Goal: Task Accomplishment & Management: Manage account settings

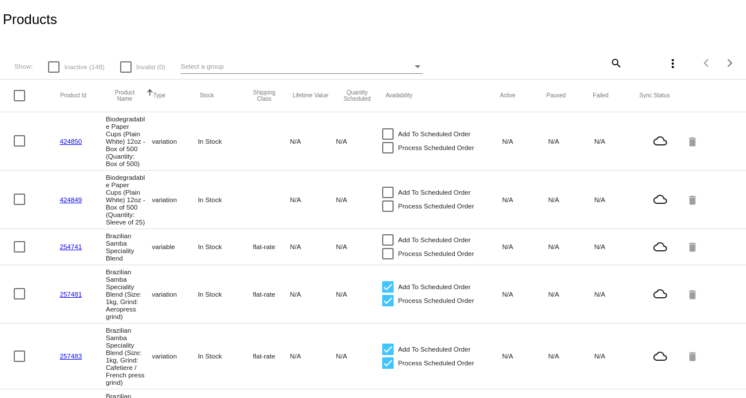
click at [22, 97] on div at bounding box center [19, 95] width 11 height 11
click at [19, 101] on input "checkbox" at bounding box center [19, 101] width 1 height 1
checkbox input "true"
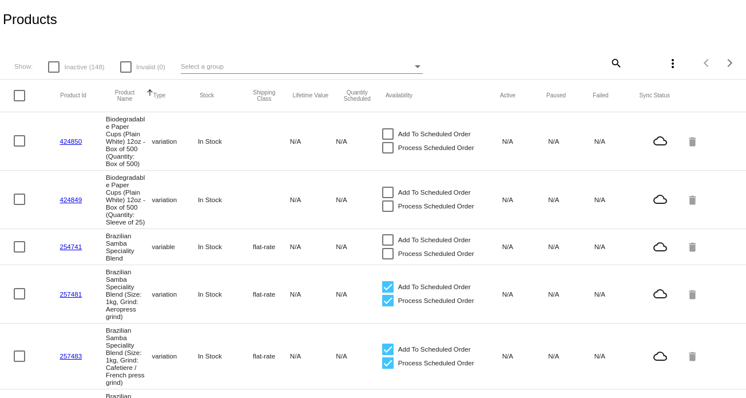
checkbox input "true"
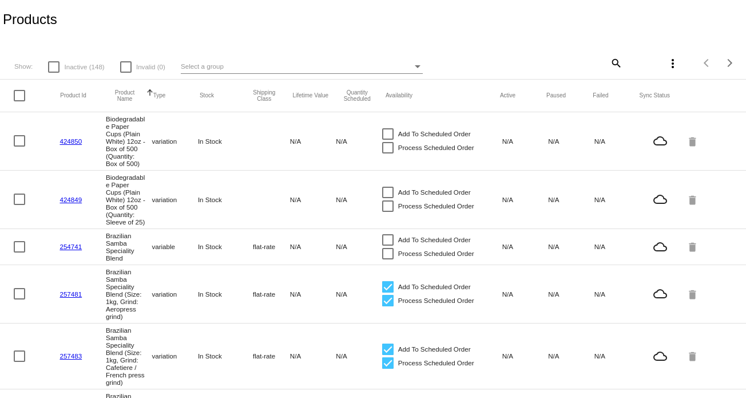
checkbox input "true"
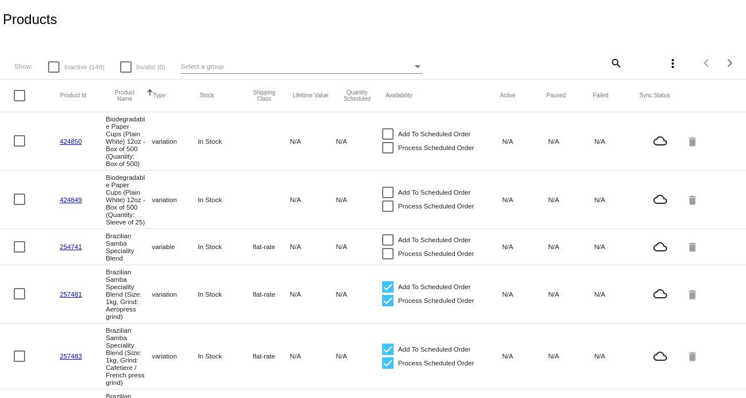
checkbox input "true"
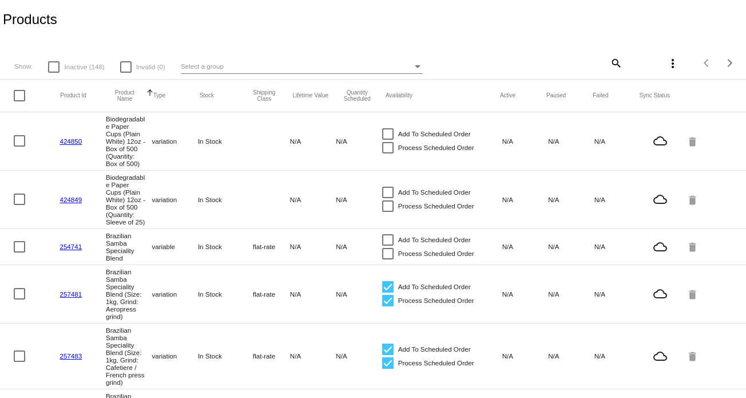
checkbox input "true"
click at [666, 65] on mat-icon "more_vert" at bounding box center [673, 64] width 14 height 14
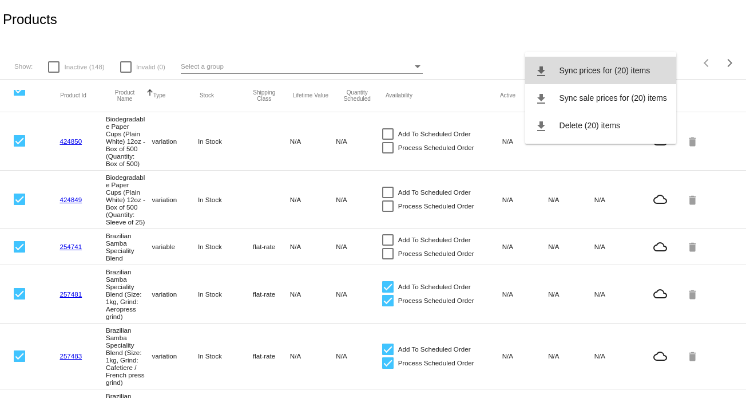
click at [622, 74] on span "Sync prices for (20) items" at bounding box center [605, 70] width 91 height 9
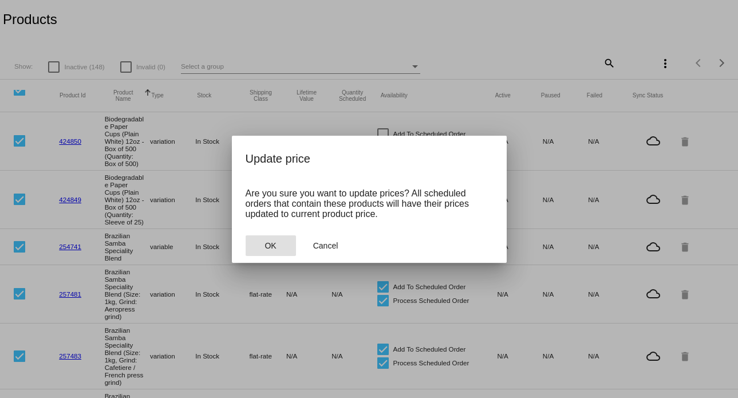
click at [282, 250] on button "OK" at bounding box center [271, 245] width 50 height 21
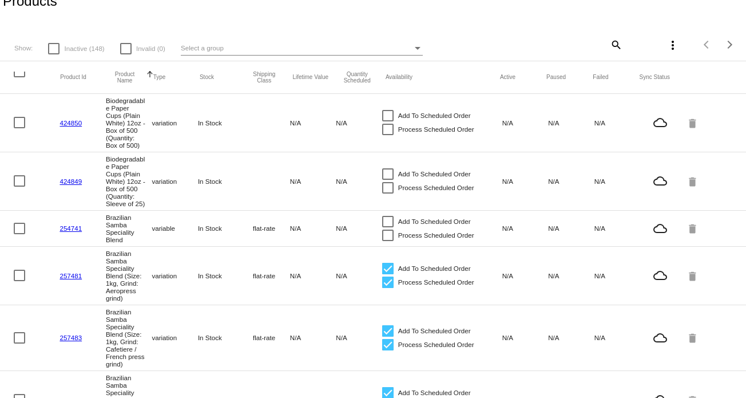
scroll to position [0, 0]
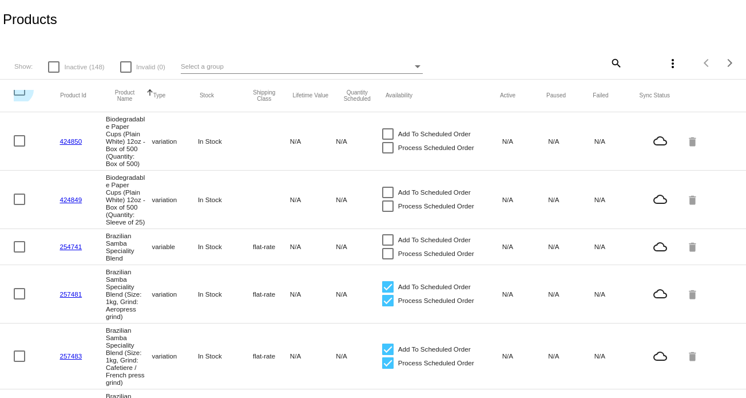
click at [19, 92] on div at bounding box center [19, 89] width 11 height 11
click at [19, 96] on input "checkbox" at bounding box center [19, 96] width 1 height 1
checkbox input "true"
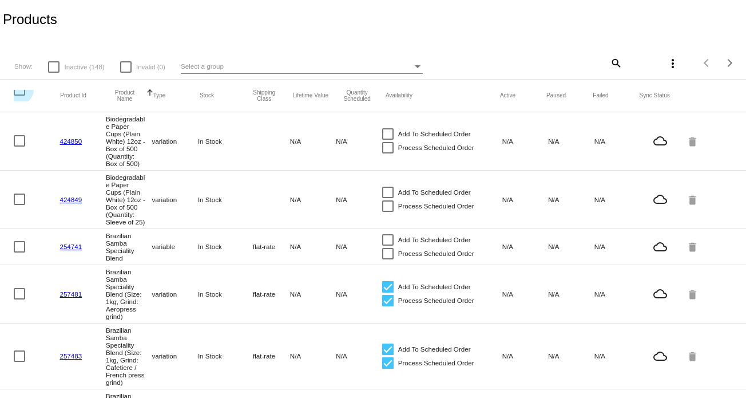
checkbox input "true"
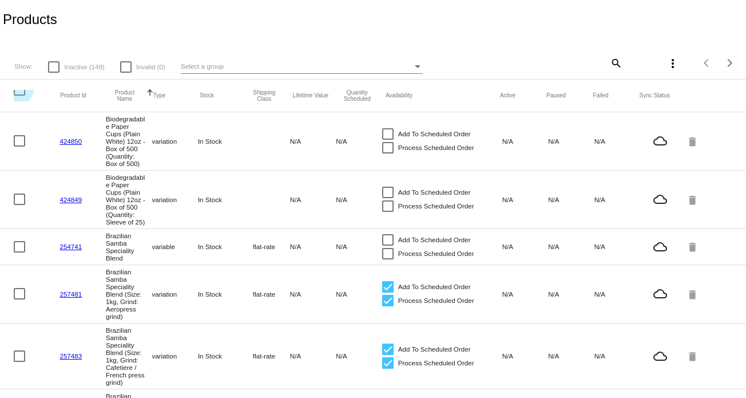
checkbox input "true"
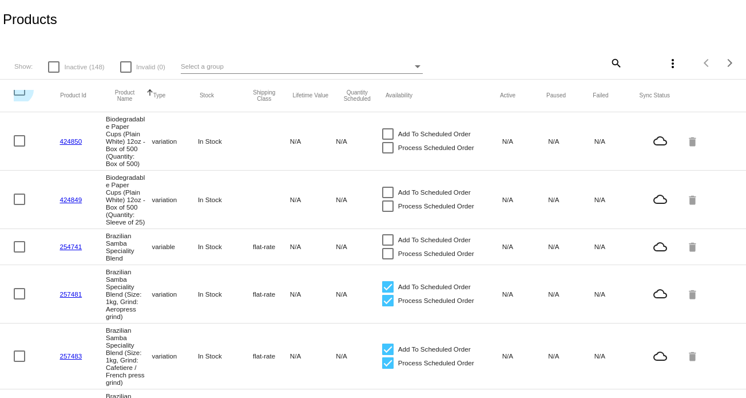
checkbox input "true"
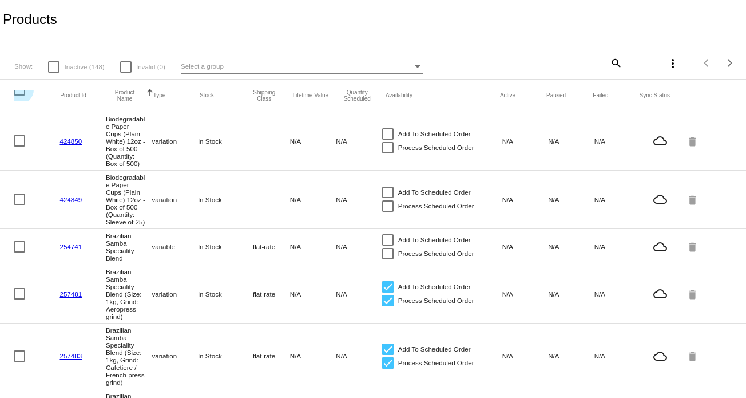
checkbox input "true"
click at [666, 65] on mat-icon "more_vert" at bounding box center [673, 64] width 14 height 14
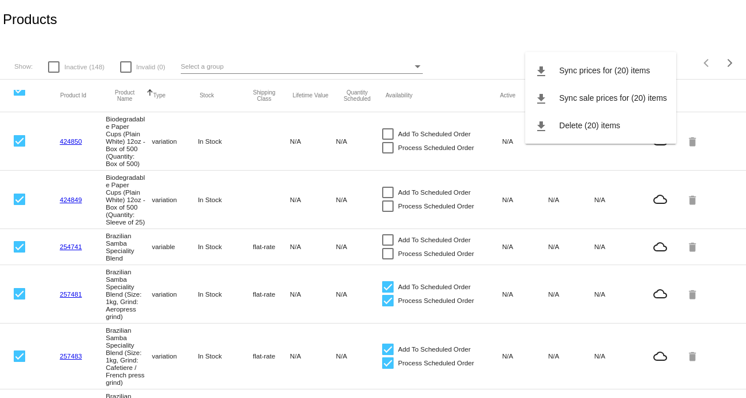
drag, startPoint x: 740, startPoint y: 102, endPoint x: 753, endPoint y: 384, distance: 281.9
click at [746, 384] on html "Products Show: Inactive (148) Invalid (0) Select a group search more_vert Items…" at bounding box center [373, 199] width 746 height 398
click at [541, 13] on div at bounding box center [373, 199] width 746 height 398
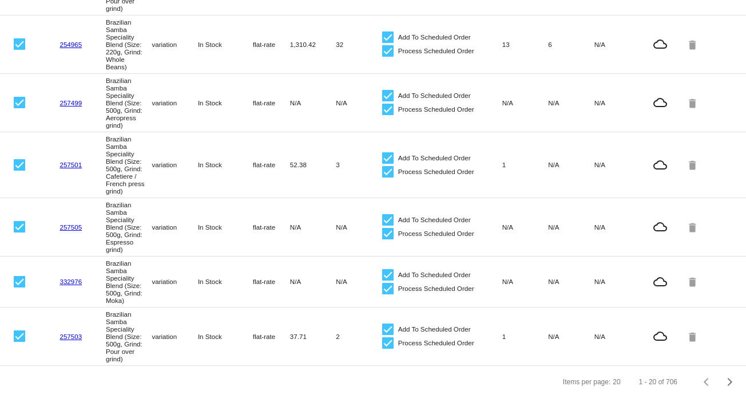
scroll to position [1008, 0]
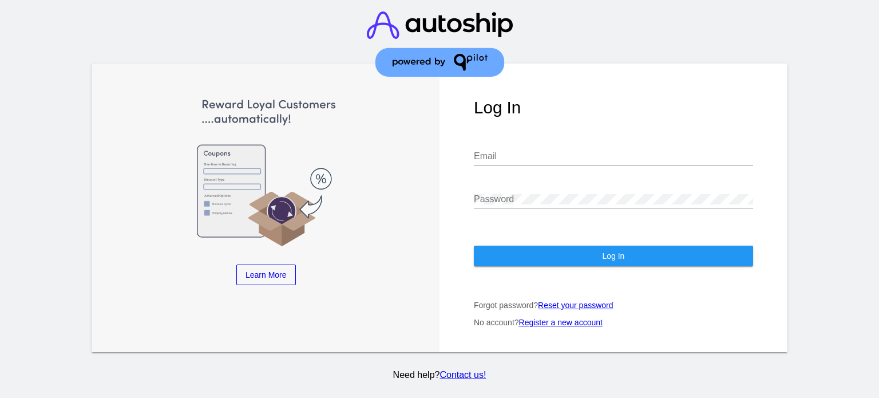
type input "[EMAIL_ADDRESS][DOMAIN_NAME]"
click at [606, 262] on button "Log In" at bounding box center [613, 256] width 279 height 21
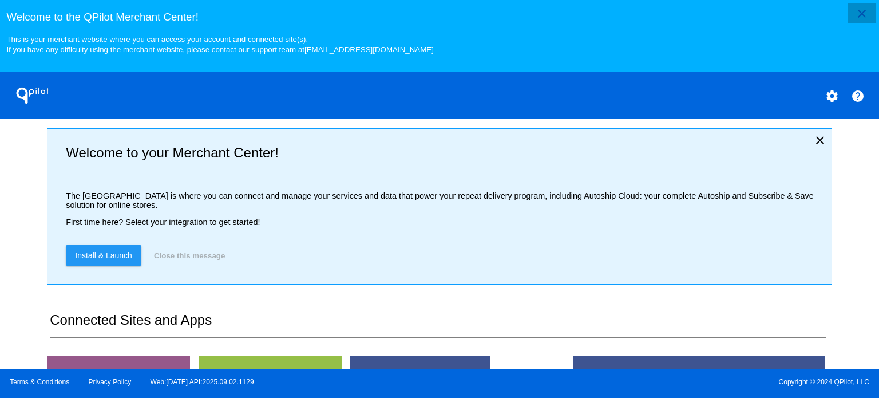
click at [858, 15] on mat-icon "close" at bounding box center [862, 14] width 14 height 14
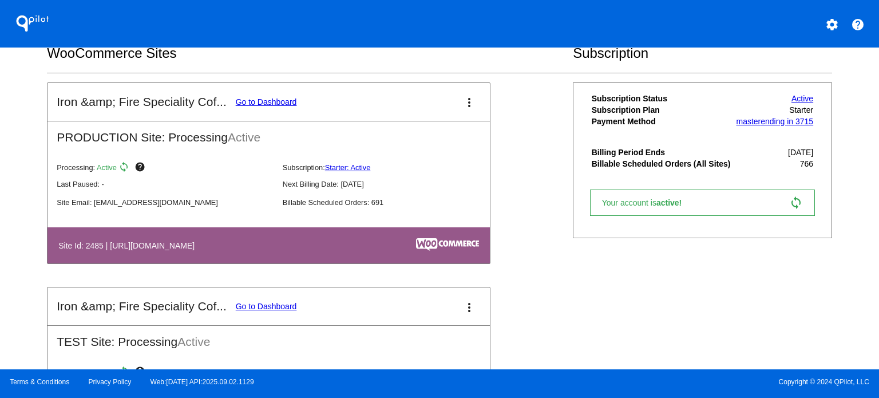
scroll to position [401, 0]
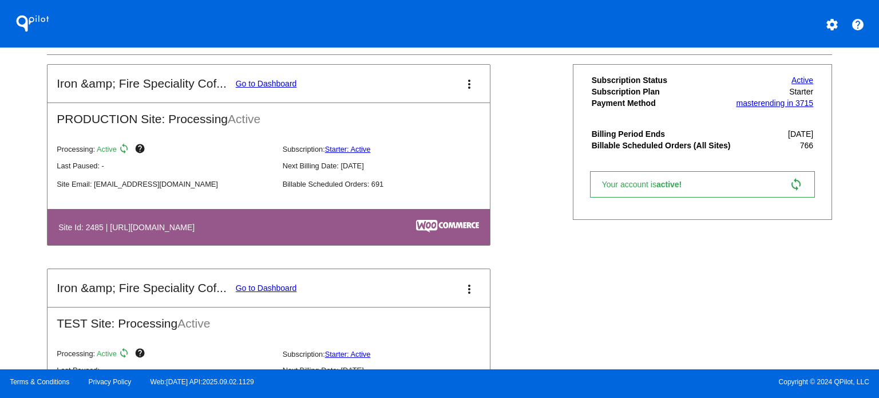
click at [271, 88] on link "Go to Dashboard" at bounding box center [266, 83] width 61 height 9
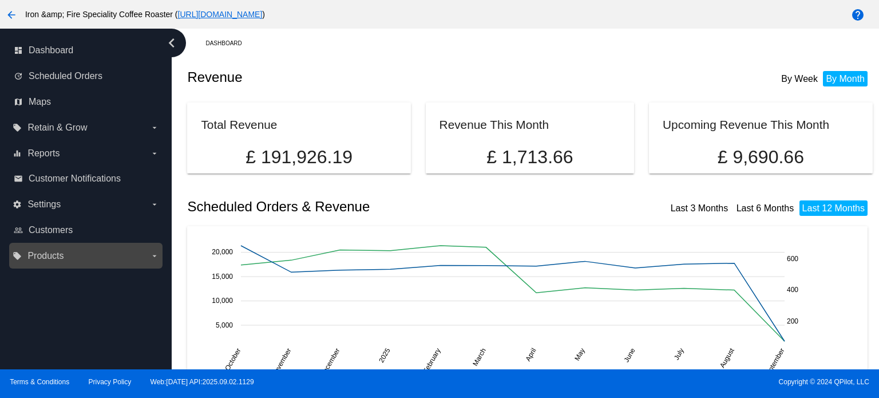
click at [78, 253] on label "local_offer Products arrow_drop_down" at bounding box center [86, 256] width 146 height 18
click at [0, 0] on input "local_offer Products arrow_drop_down" at bounding box center [0, 0] width 0 height 0
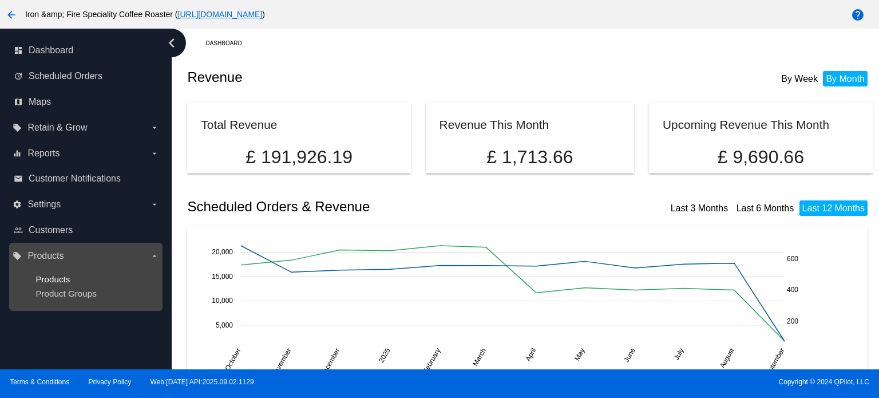
click at [66, 276] on span "Products" at bounding box center [52, 279] width 34 height 10
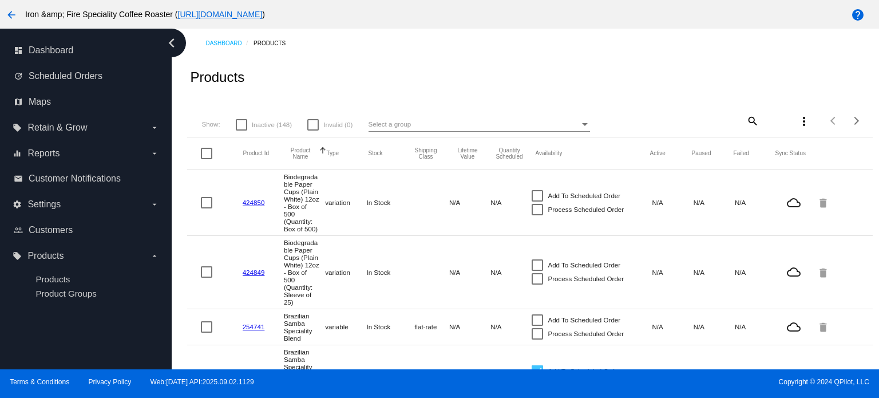
click at [204, 151] on div at bounding box center [206, 153] width 11 height 11
click at [206, 159] on input "checkbox" at bounding box center [206, 159] width 1 height 1
checkbox input "true"
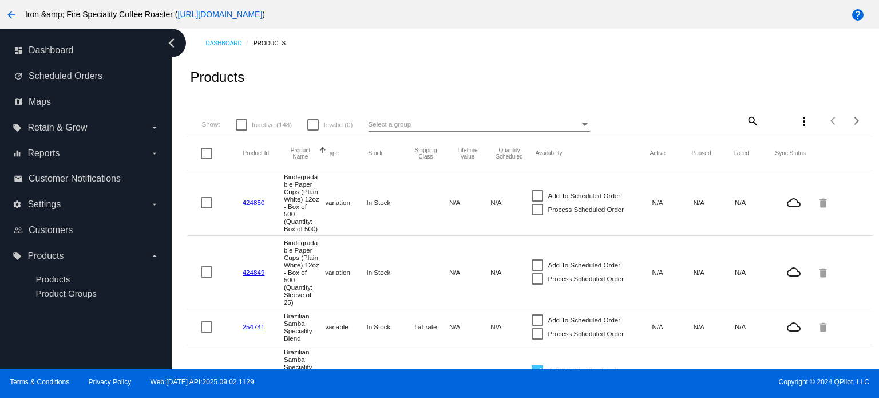
checkbox input "true"
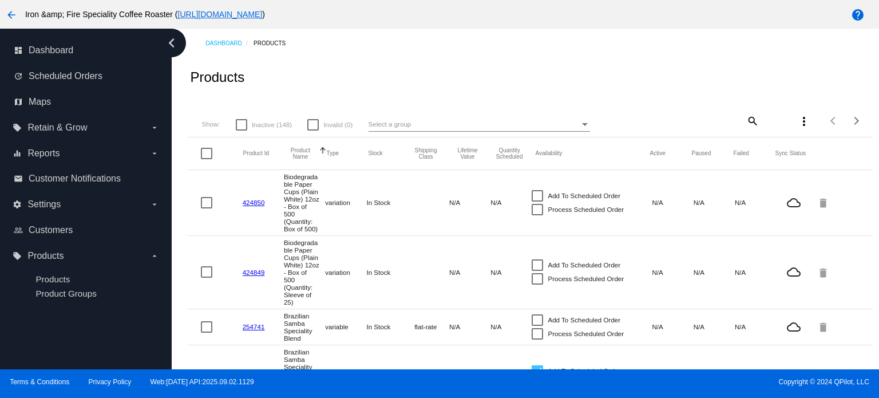
checkbox input "true"
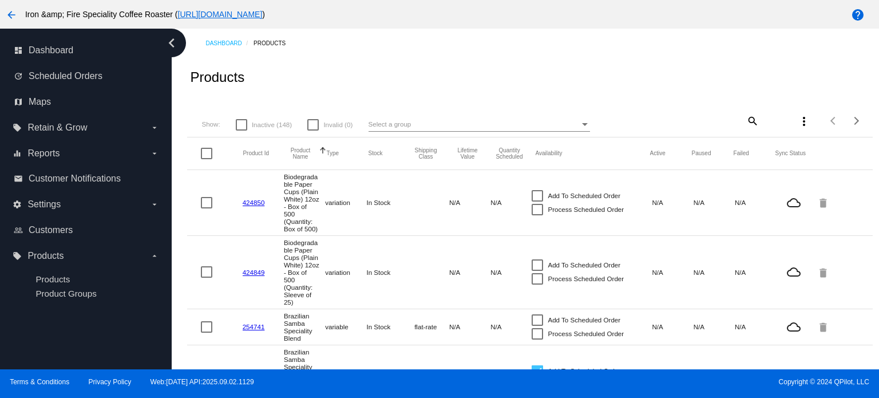
checkbox input "true"
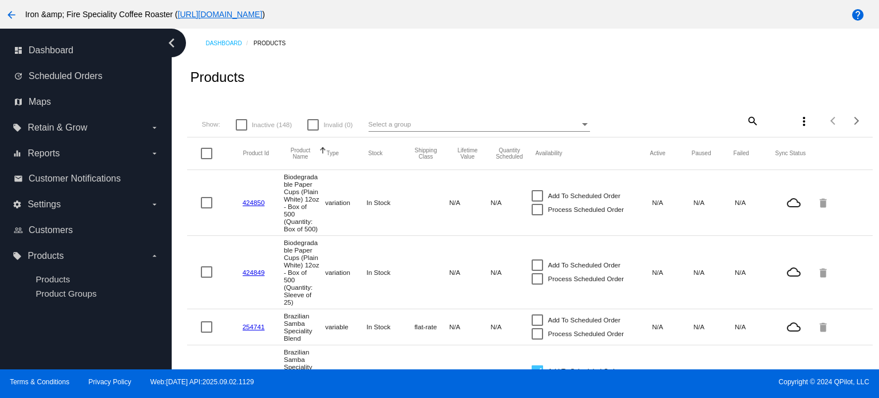
checkbox input "true"
click at [799, 124] on mat-icon "more_vert" at bounding box center [804, 121] width 14 height 14
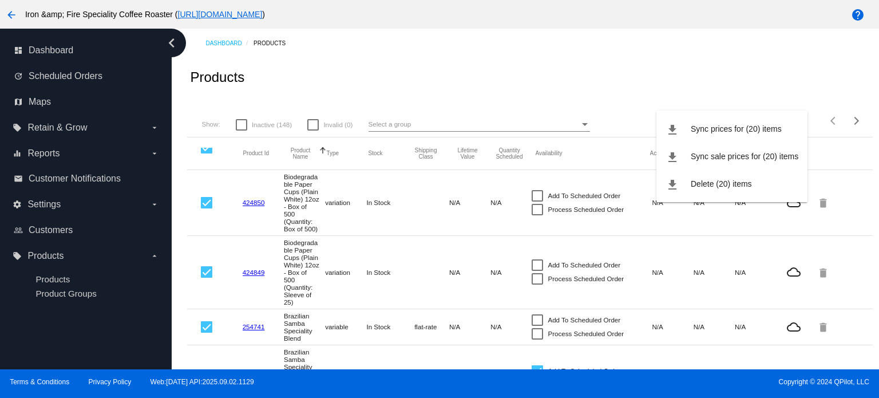
click at [559, 126] on div at bounding box center [439, 199] width 879 height 398
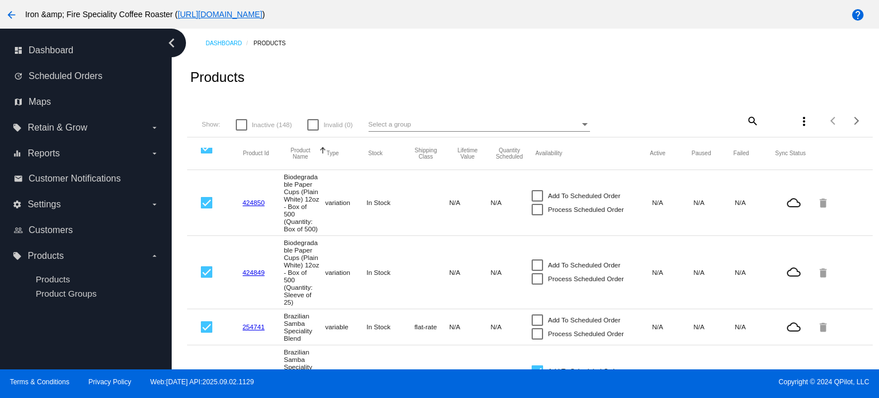
click at [560, 125] on div "Select a group" at bounding box center [474, 124] width 211 height 14
click at [560, 125] on span "All Groups" at bounding box center [476, 125] width 219 height 19
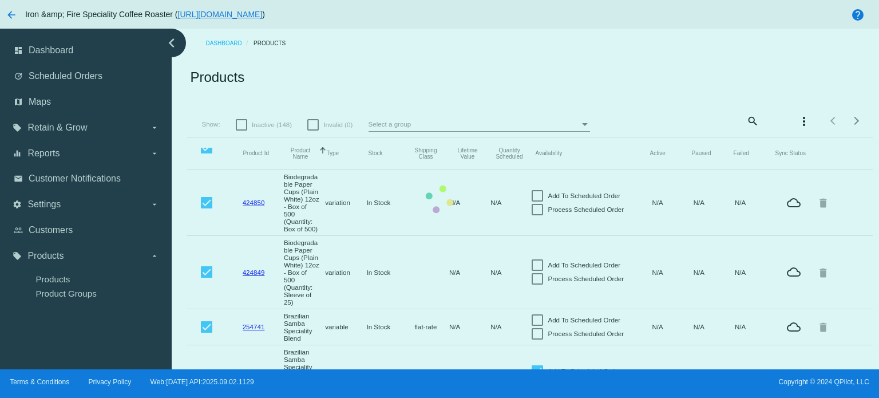
checkbox input "false"
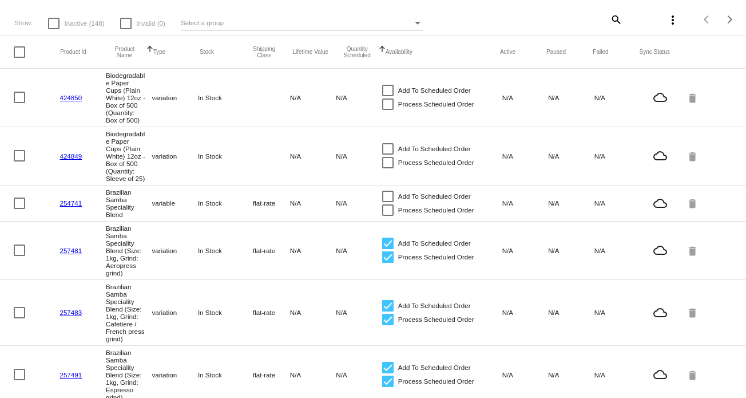
scroll to position [114, 0]
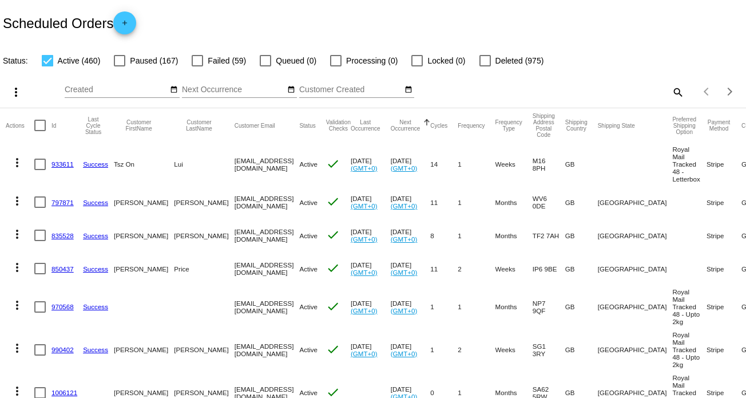
click at [41, 125] on div at bounding box center [39, 125] width 11 height 11
click at [40, 131] on input "checkbox" at bounding box center [39, 131] width 1 height 1
checkbox input "true"
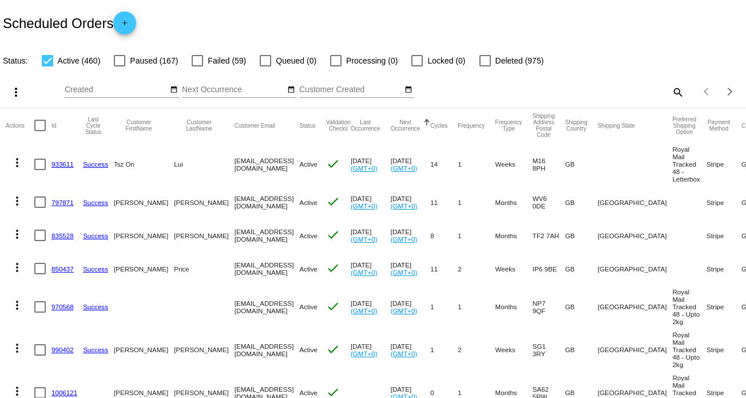
checkbox input "true"
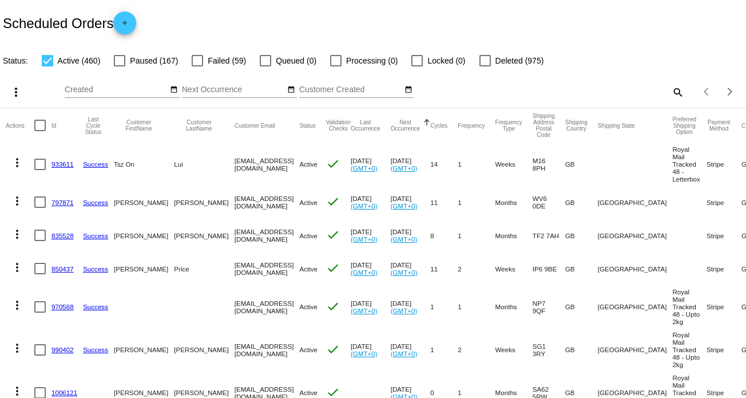
checkbox input "true"
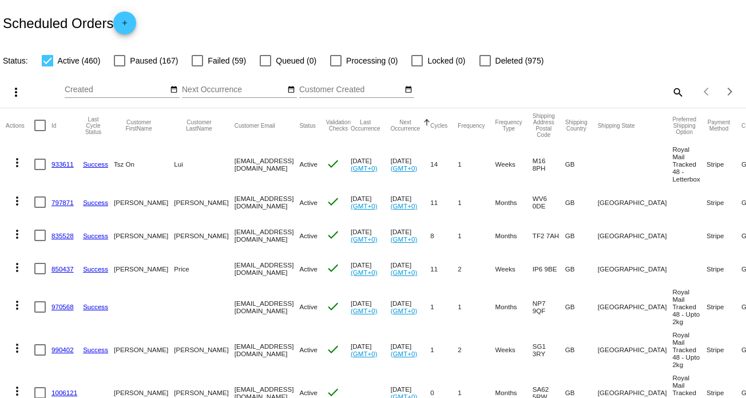
checkbox input "true"
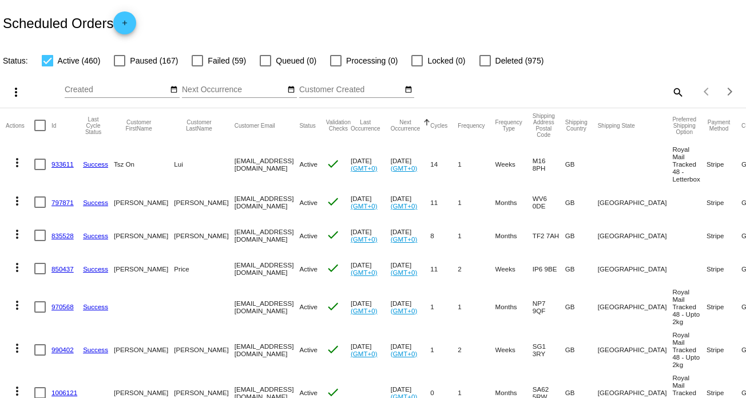
checkbox input "true"
click at [11, 89] on mat-icon "more_vert" at bounding box center [16, 92] width 14 height 14
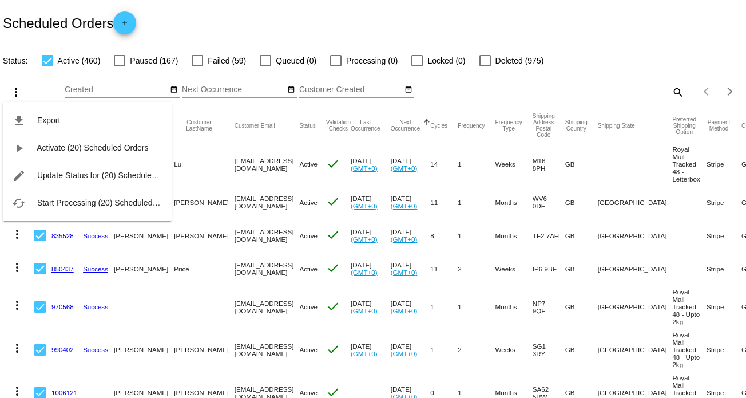
click at [558, 65] on div at bounding box center [373, 199] width 746 height 398
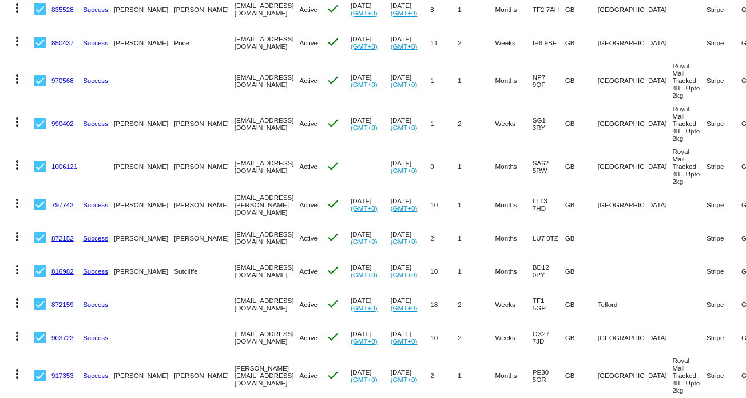
scroll to position [229, 0]
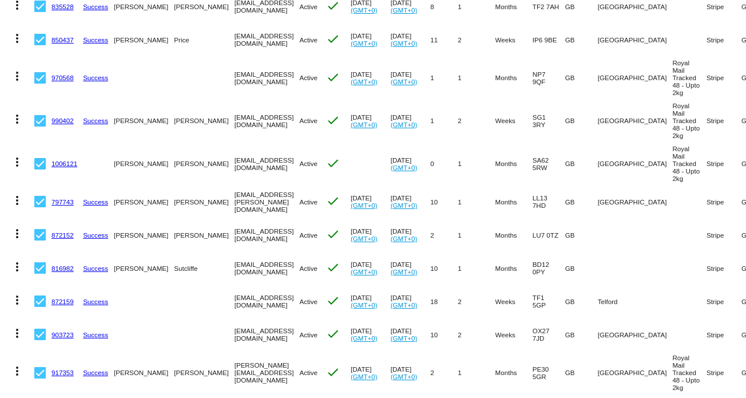
click at [57, 124] on link "990402" at bounding box center [63, 120] width 22 height 7
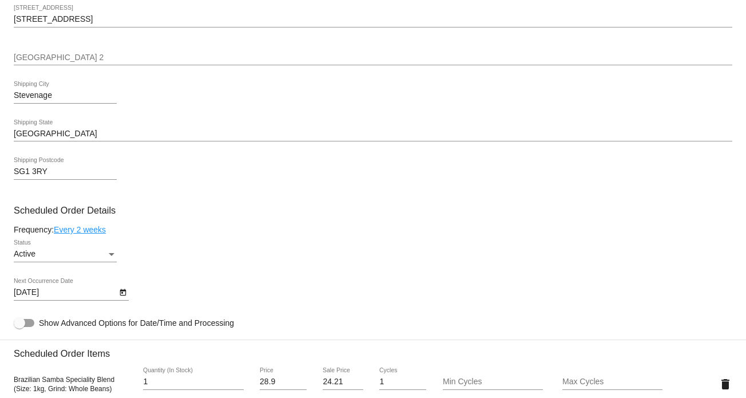
scroll to position [422, 0]
